Goal: Task Accomplishment & Management: Use online tool/utility

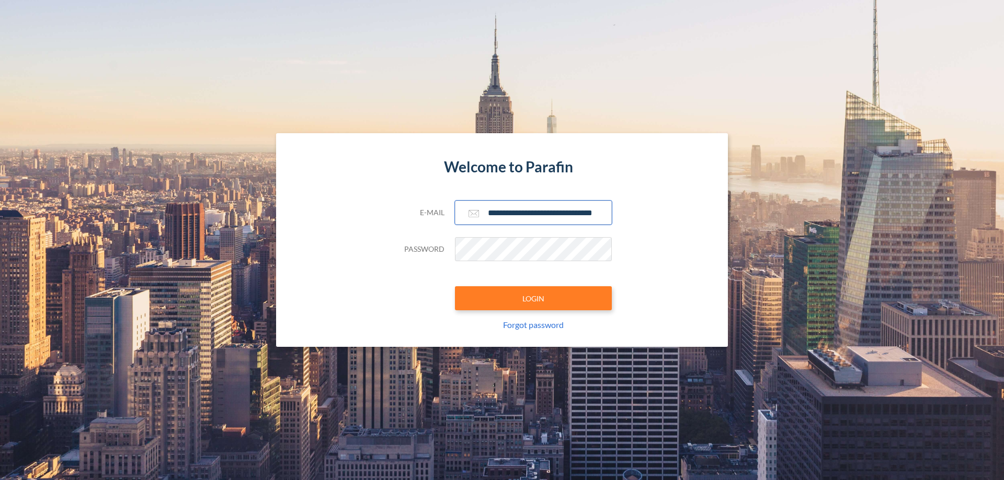
type input "**********"
click at [533, 298] on button "LOGIN" at bounding box center [533, 298] width 157 height 24
